Goal: Transaction & Acquisition: Purchase product/service

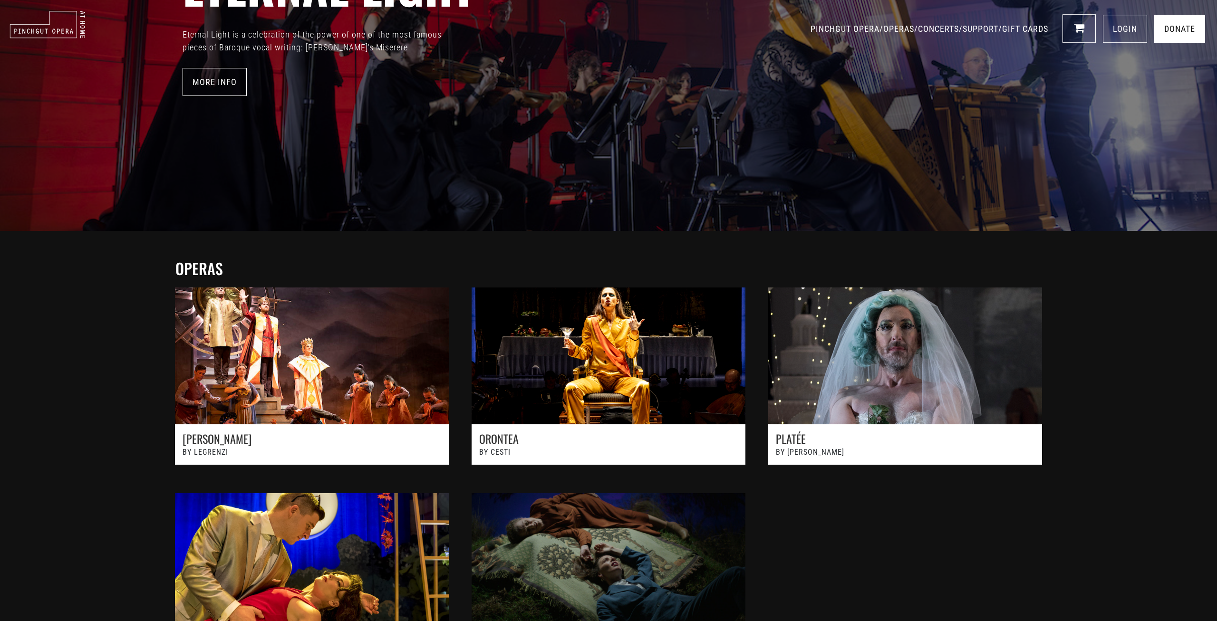
scroll to position [247, 0]
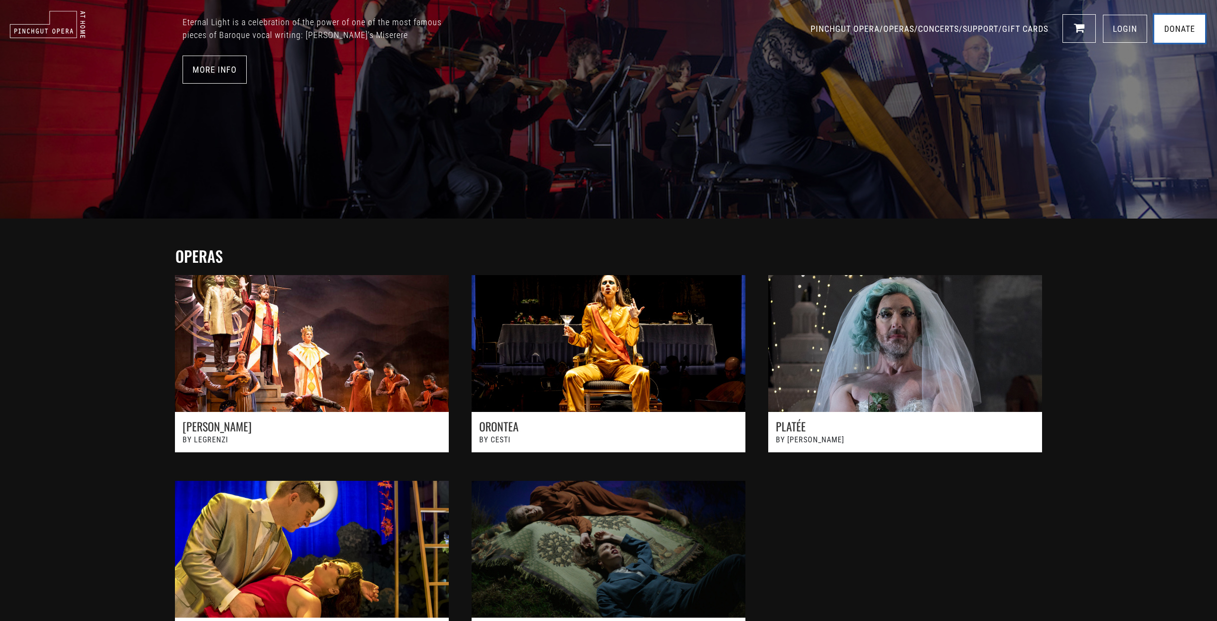
click at [1171, 30] on link "Donate" at bounding box center [1179, 29] width 51 height 28
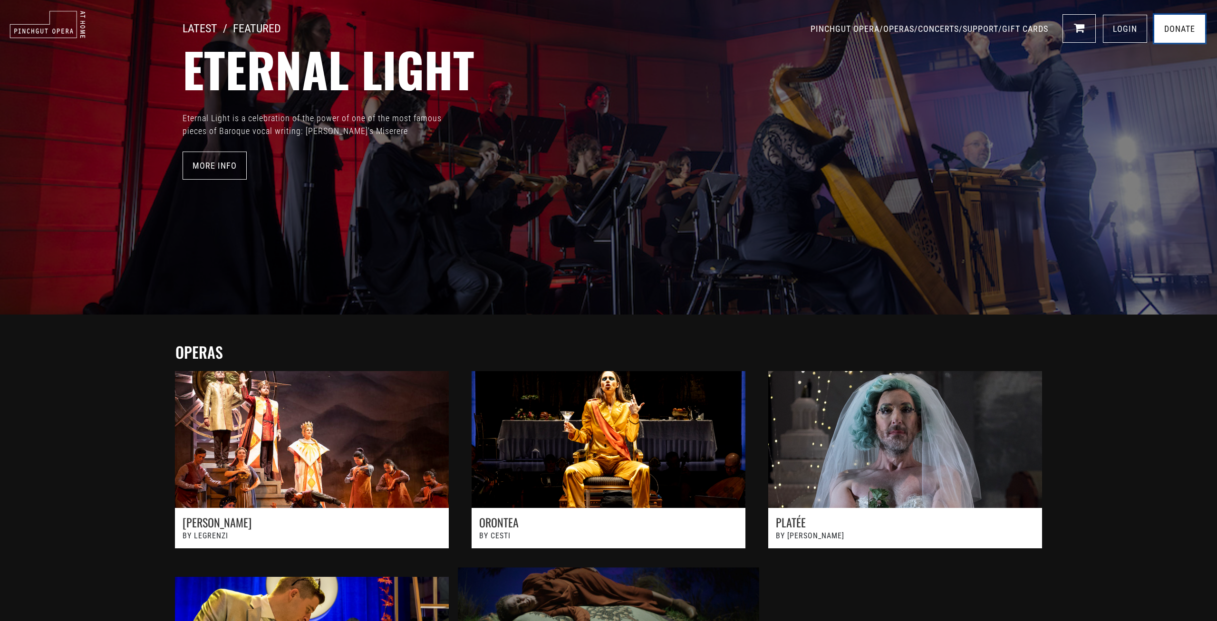
scroll to position [0, 0]
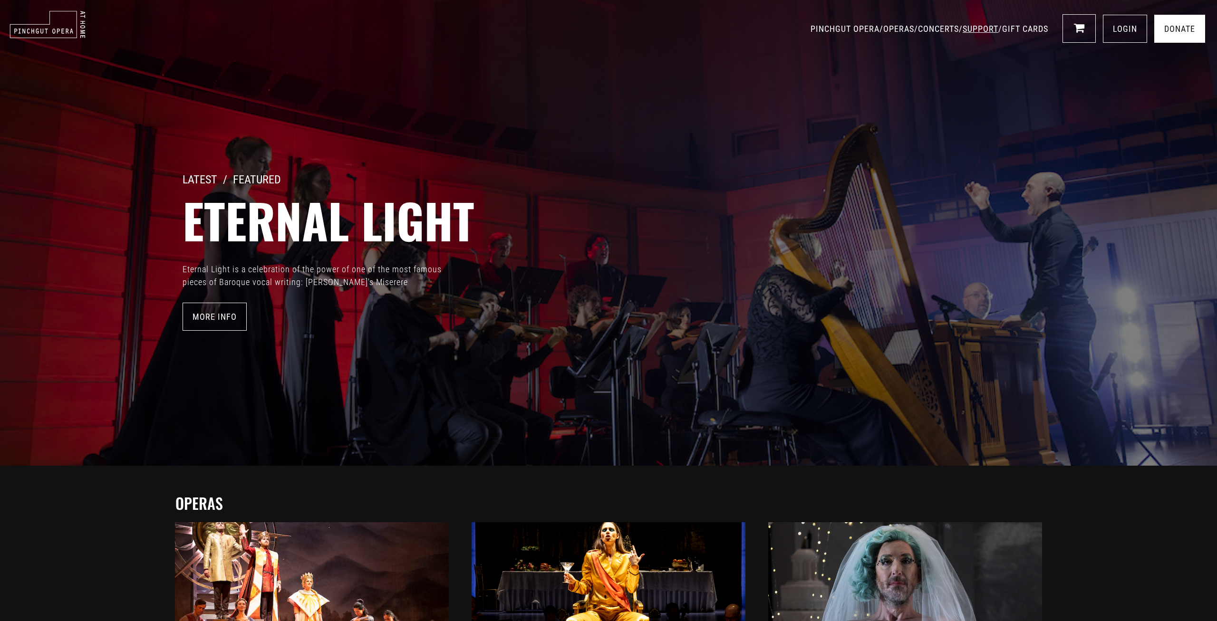
click at [983, 30] on link "SUPPORT" at bounding box center [981, 29] width 36 height 10
click at [229, 315] on link "More Info" at bounding box center [215, 317] width 64 height 28
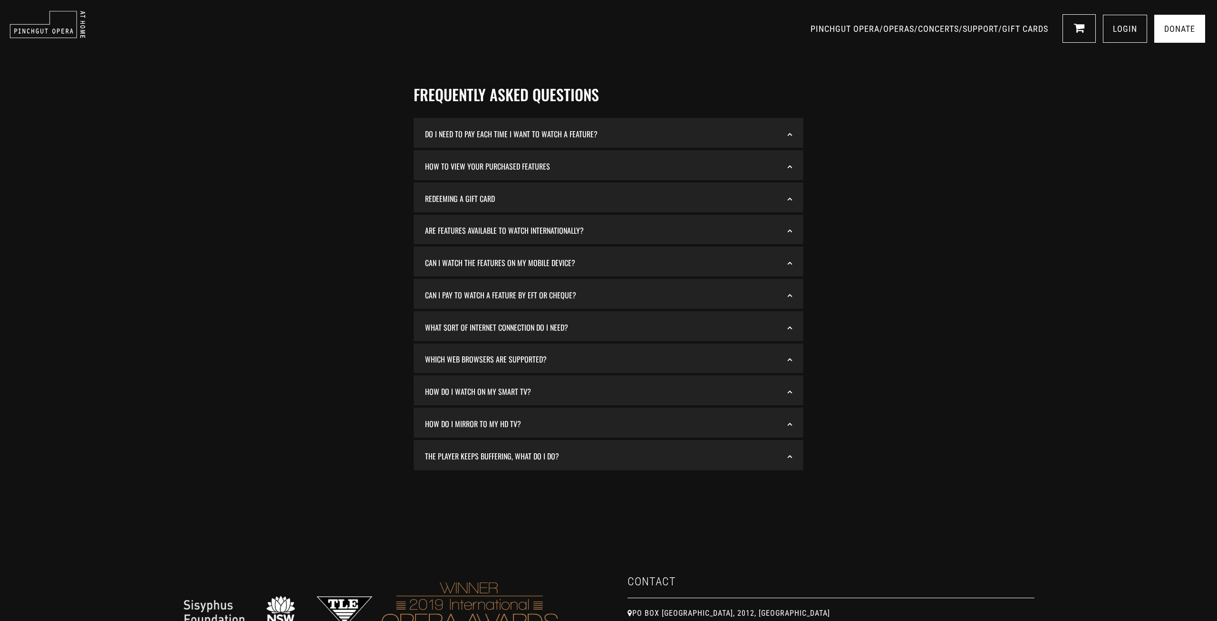
click at [524, 165] on link "How to view your purchased features" at bounding box center [608, 166] width 379 height 18
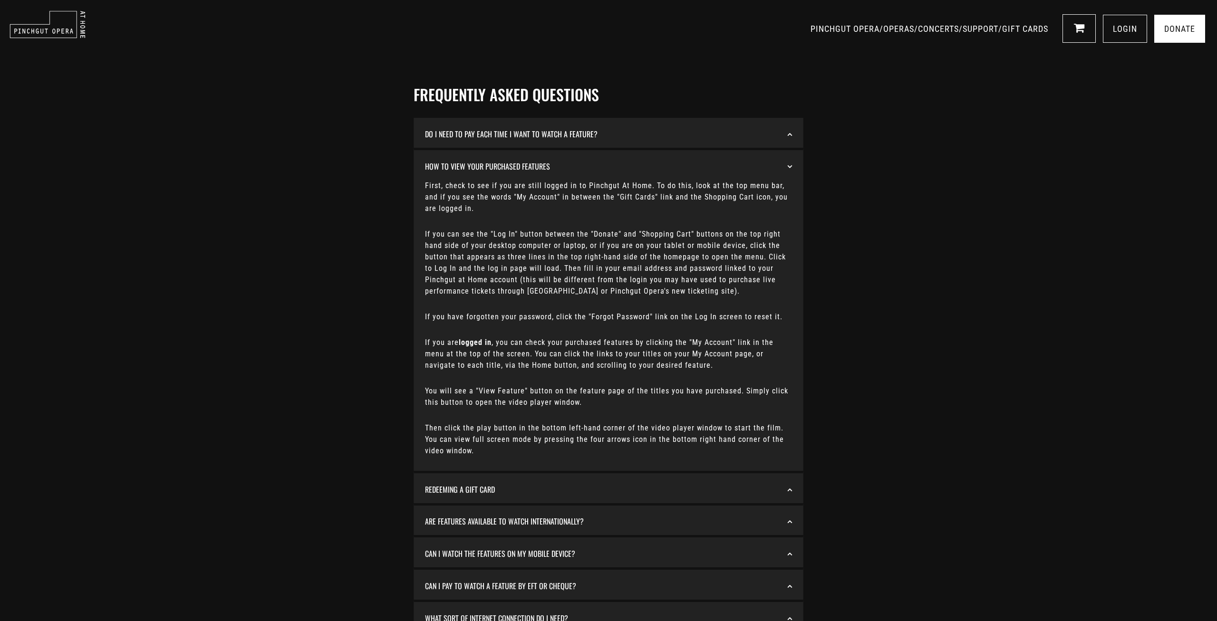
click at [518, 139] on link "Do I need to pay each time I want to watch a Feature?" at bounding box center [608, 134] width 379 height 18
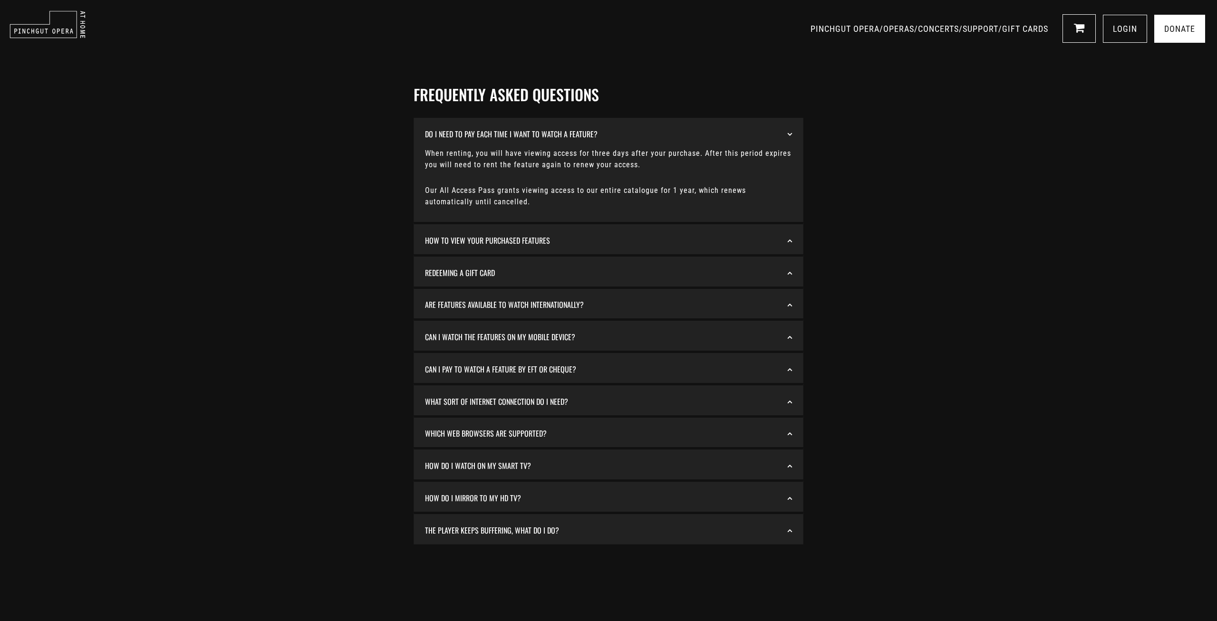
click at [494, 529] on link "The player keeps buffering, what do I do?" at bounding box center [608, 531] width 379 height 18
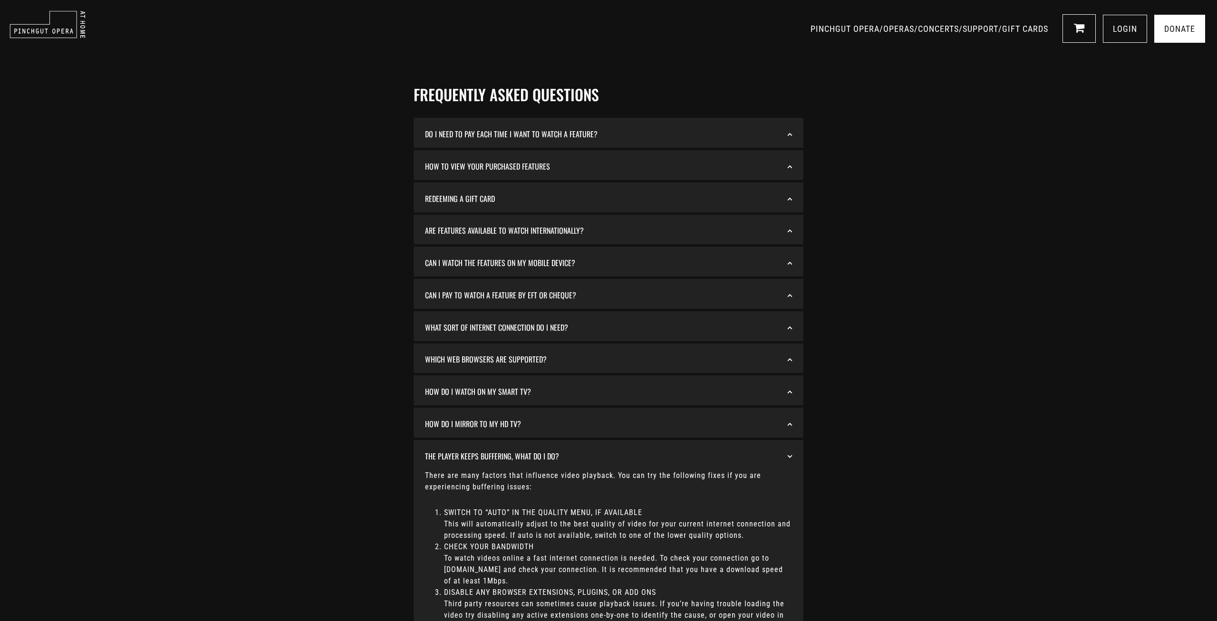
click at [933, 127] on div "Frequently Asked Questions Do I need to pay each time I want to watch a Feature…" at bounding box center [608, 459] width 1217 height 861
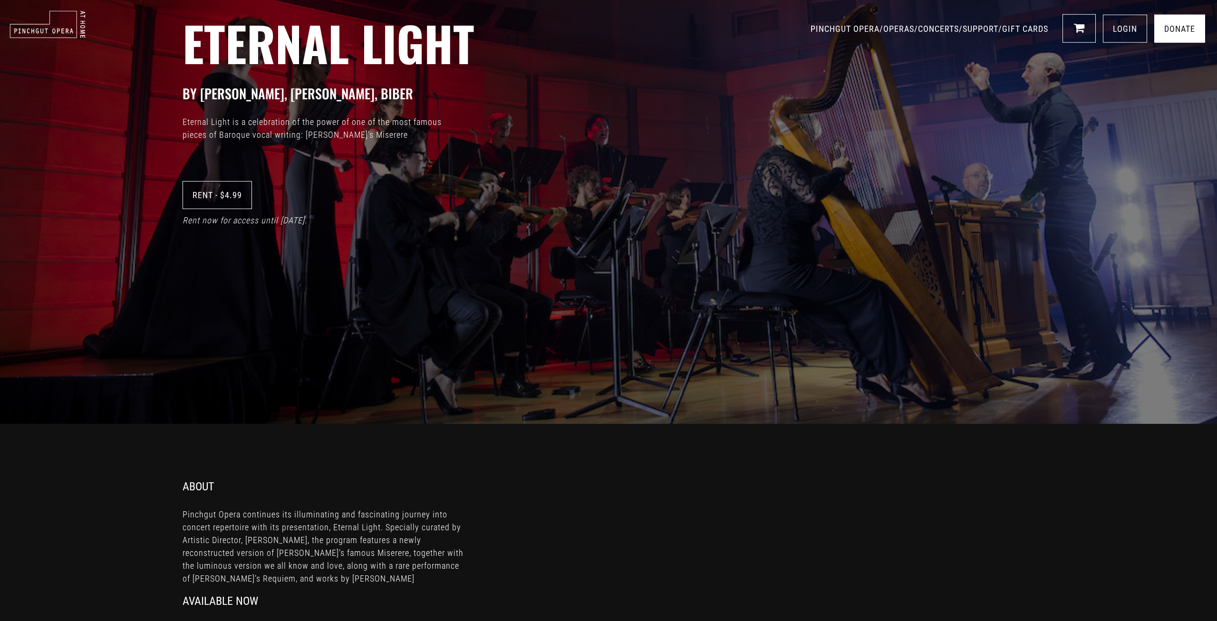
scroll to position [198, 0]
click at [216, 201] on link "Rent - $4.99" at bounding box center [217, 195] width 69 height 28
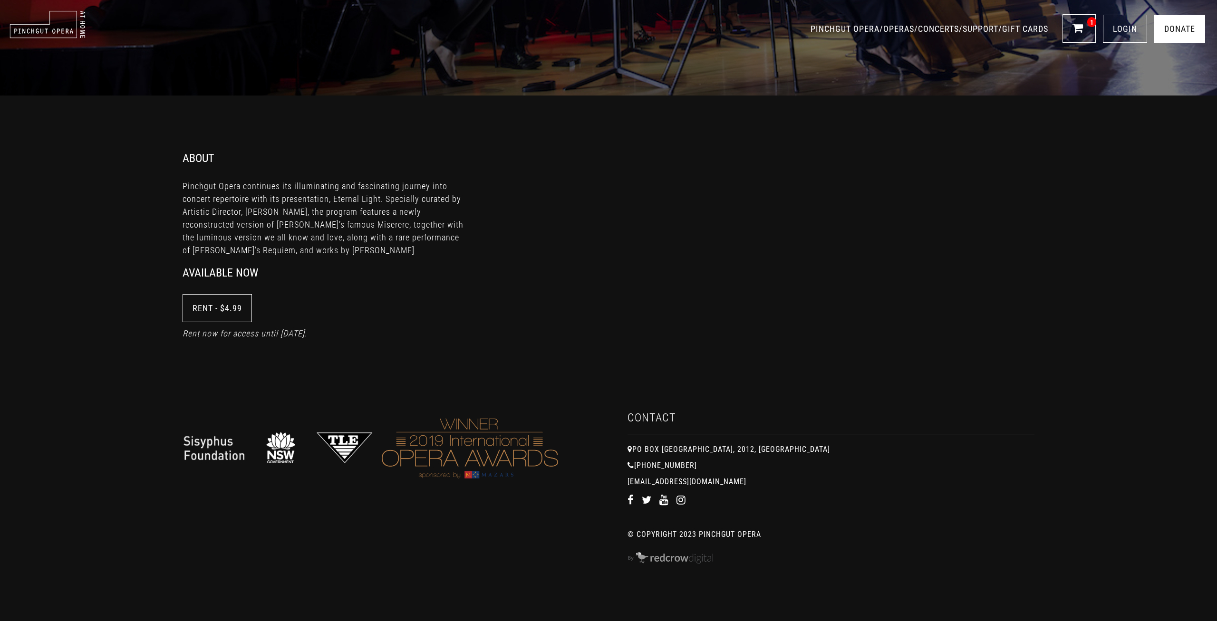
scroll to position [539, 0]
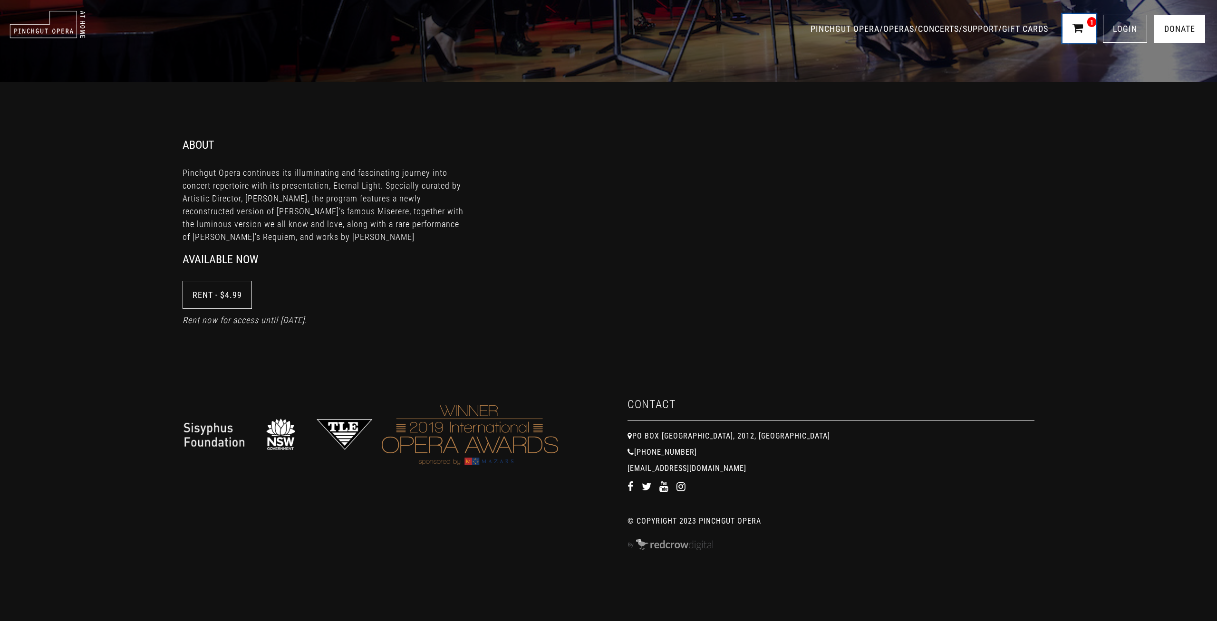
click at [1088, 26] on link "1" at bounding box center [1079, 28] width 33 height 29
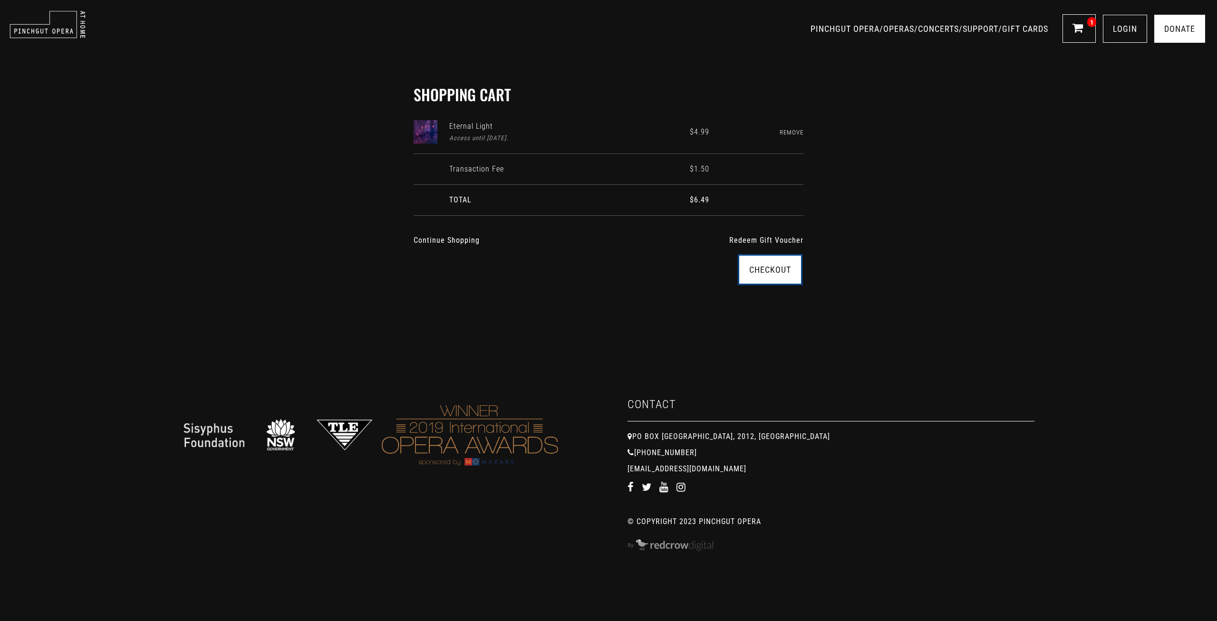
click at [780, 265] on link "Checkout" at bounding box center [770, 270] width 62 height 28
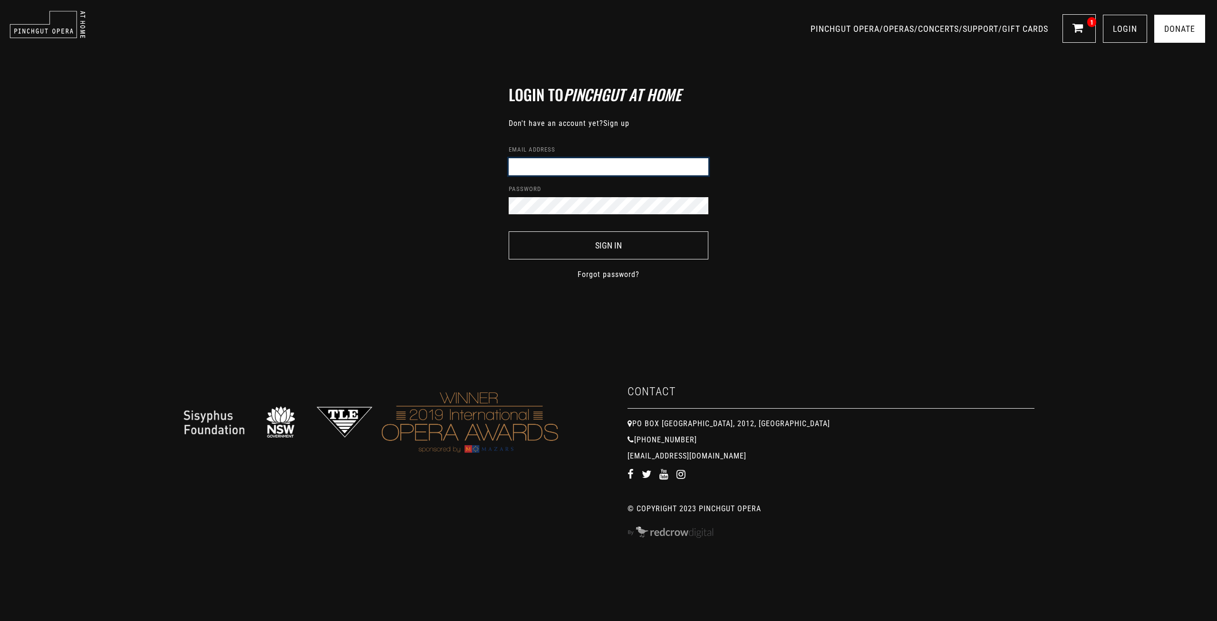
click at [602, 169] on input "Email address" at bounding box center [609, 166] width 200 height 17
click at [615, 124] on link "Sign up" at bounding box center [616, 123] width 26 height 9
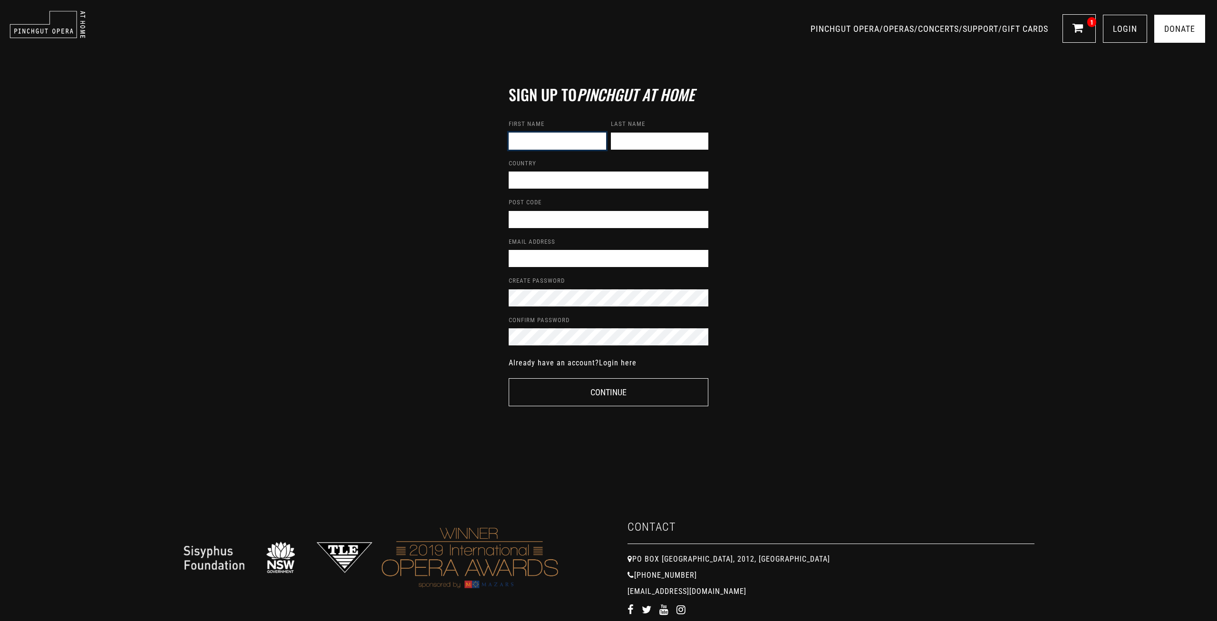
click at [568, 138] on input "text" at bounding box center [557, 141] width 97 height 17
click at [578, 177] on input "text" at bounding box center [609, 180] width 200 height 17
click at [617, 361] on link "Login here" at bounding box center [618, 362] width 38 height 9
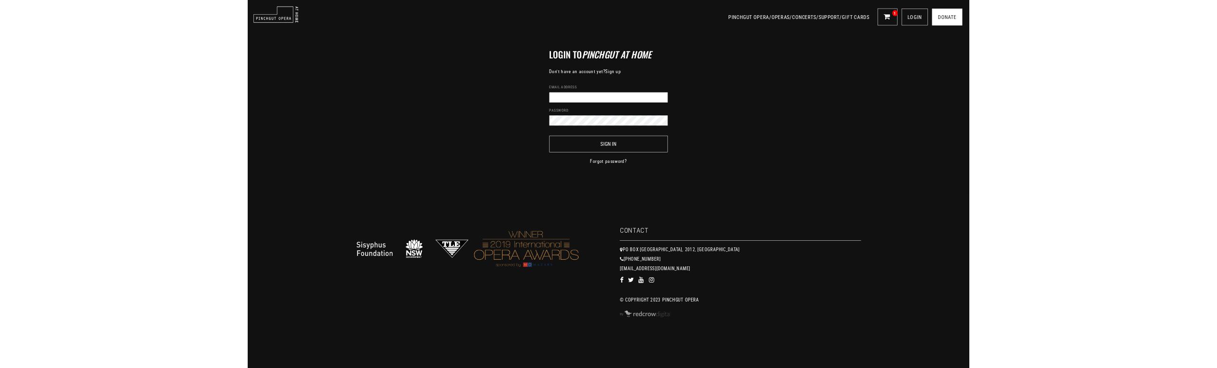
scroll to position [29, 0]
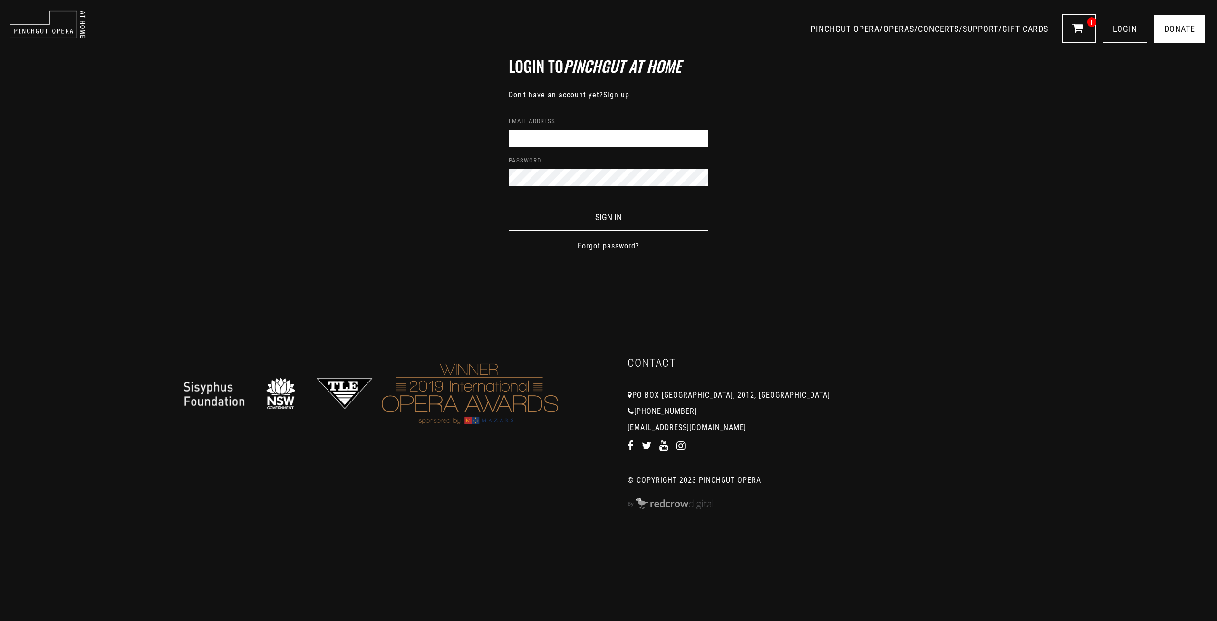
click at [662, 507] on img at bounding box center [671, 503] width 86 height 11
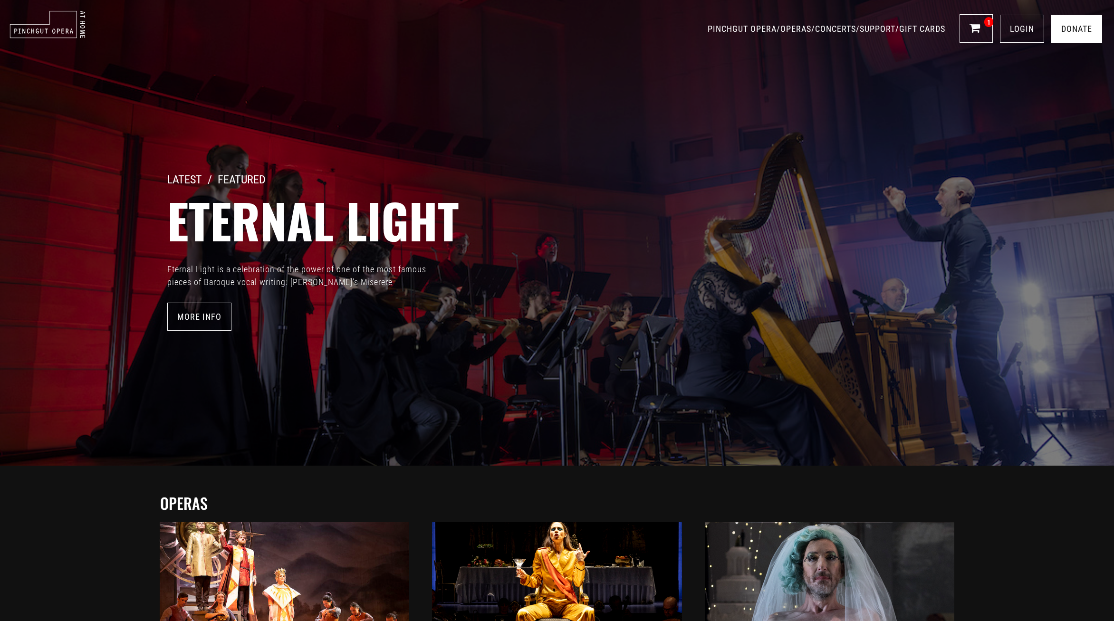
click at [290, 113] on div "LATEST / FEATURED Eternal Light Eternal Light is a celebration of the power of …" at bounding box center [557, 233] width 1114 height 466
